Goal: Find specific page/section: Find specific page/section

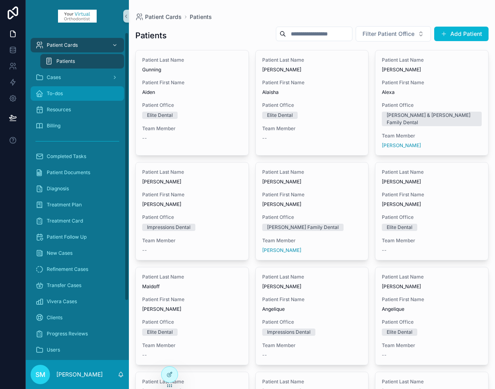
click at [58, 92] on span "To-dos" at bounding box center [55, 93] width 16 height 6
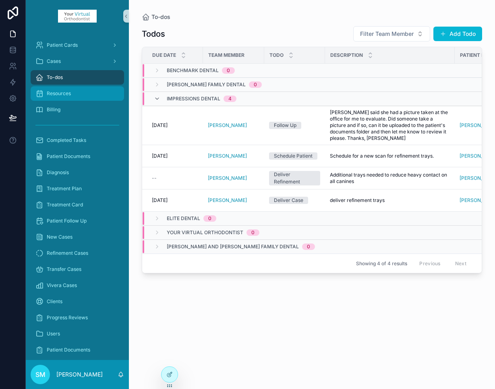
click at [58, 92] on span "Resources" at bounding box center [59, 93] width 24 height 6
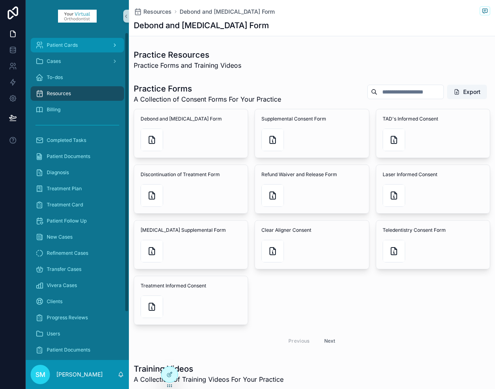
click at [66, 44] on span "Patient Cards" at bounding box center [62, 45] width 31 height 6
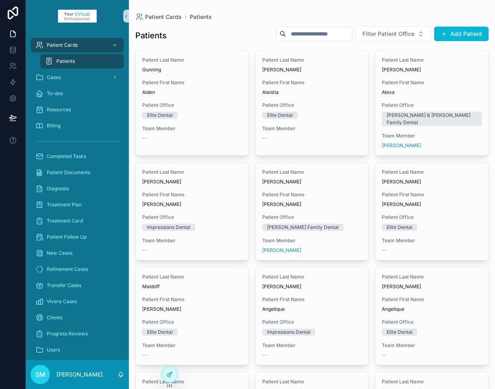
click at [296, 32] on input "scrollable content" at bounding box center [319, 33] width 66 height 11
type input "********"
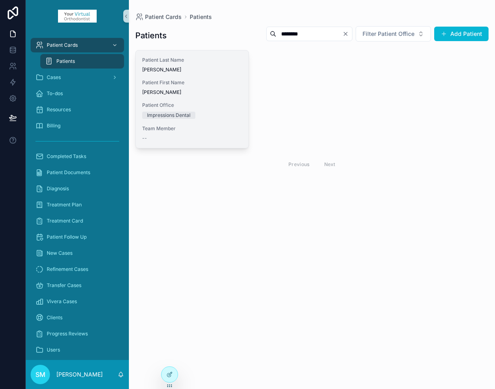
click at [195, 75] on div "Patient Last Name [PERSON_NAME] Patient First Name [PERSON_NAME] Office Impress…" at bounding box center [192, 98] width 113 height 97
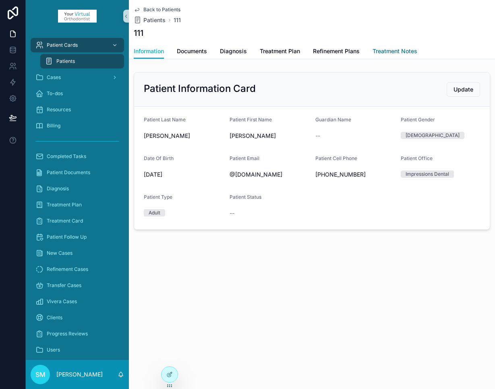
click at [392, 51] on span "Treatment Notes" at bounding box center [394, 51] width 45 height 8
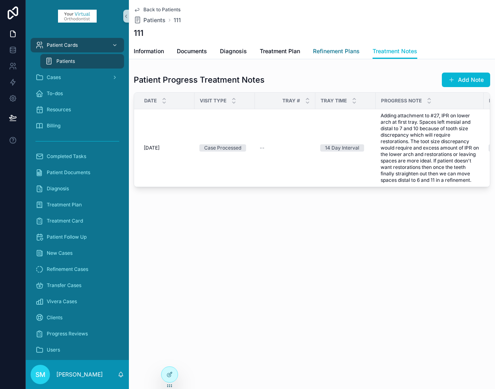
click at [337, 51] on span "Refinement Plans" at bounding box center [336, 51] width 47 height 8
